Goal: Information Seeking & Learning: Learn about a topic

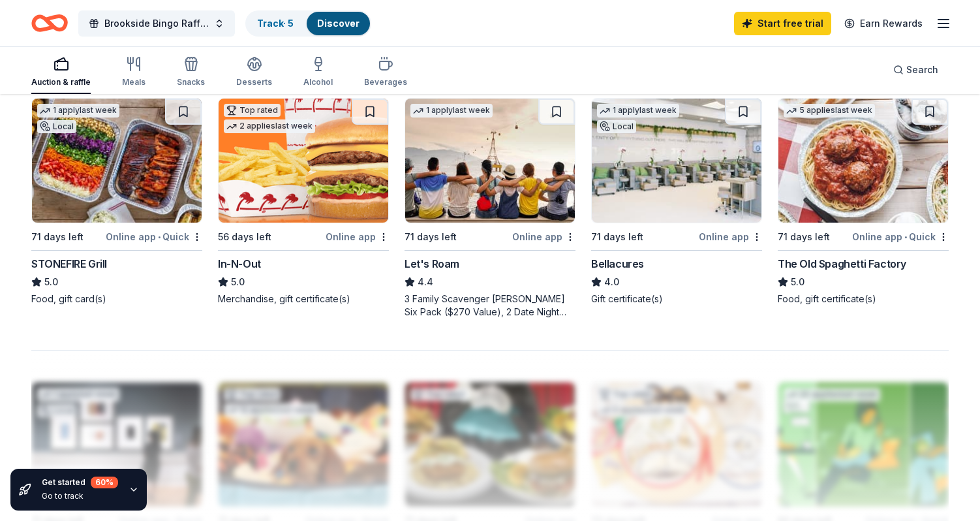
scroll to position [917, 0]
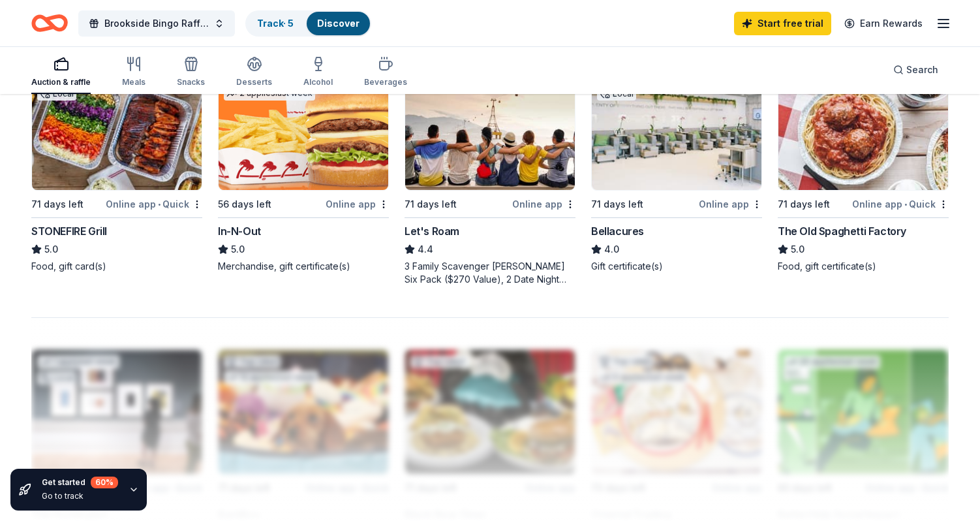
click at [134, 487] on icon "button" at bounding box center [134, 489] width 10 height 10
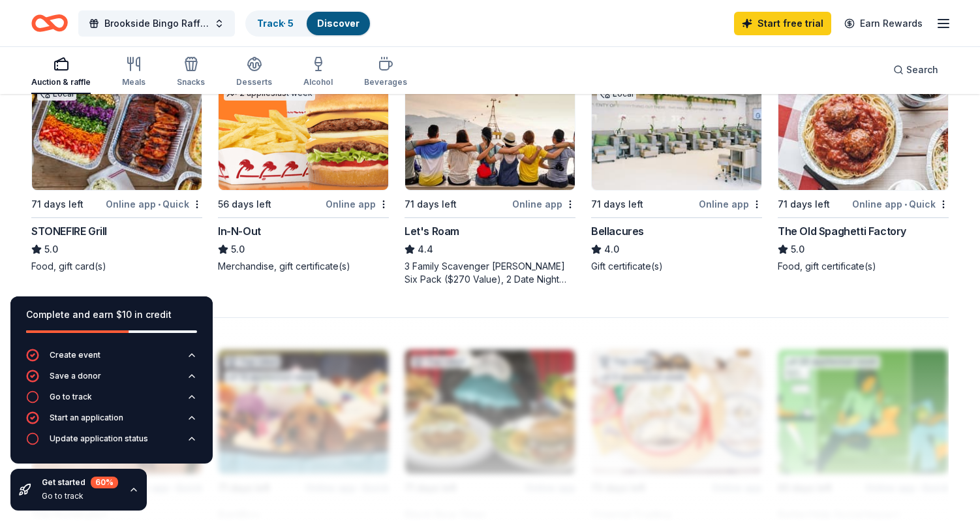
click at [136, 281] on div "1 apply last week Local 71 days left Online app • Quick STONEFIRE Grill 5.0 Foo…" at bounding box center [116, 175] width 171 height 221
click at [131, 490] on icon "button" at bounding box center [134, 489] width 10 height 10
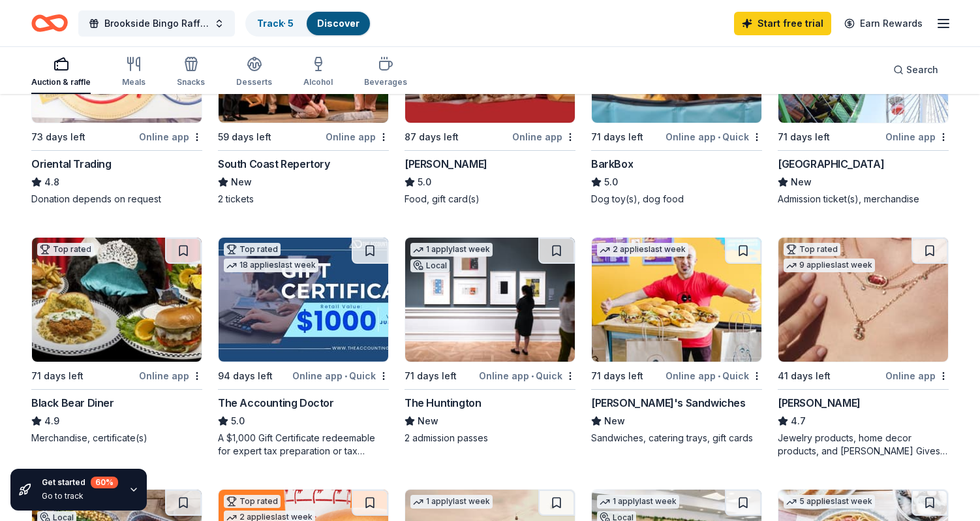
scroll to position [0, 0]
